Goal: Find specific page/section: Find specific page/section

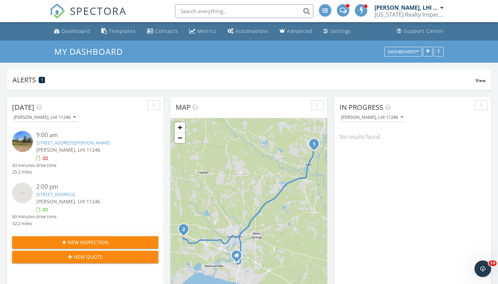
click at [75, 193] on link "[STREET_ADDRESS]" at bounding box center [55, 194] width 39 height 6
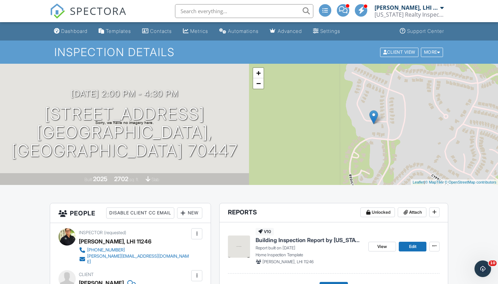
click at [295, 237] on span "Building Inspection Report by [US_STATE] Realty Inspections, LLC" at bounding box center [309, 240] width 107 height 8
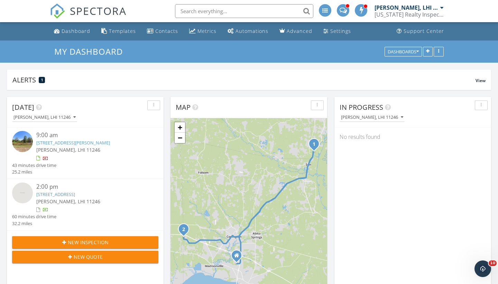
click at [73, 194] on link "[STREET_ADDRESS]" at bounding box center [55, 194] width 39 height 6
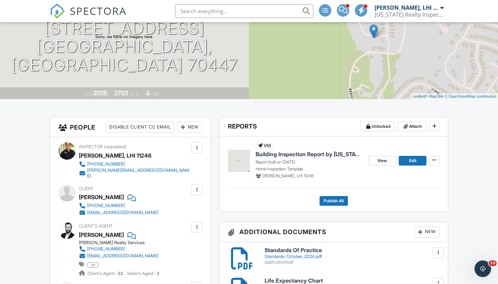
scroll to position [80, 0]
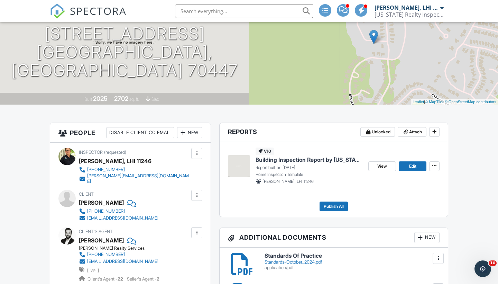
click at [285, 160] on span "Building Inspection Report by [US_STATE] Realty Inspections, LLC" at bounding box center [309, 160] width 107 height 8
